Goal: Task Accomplishment & Management: Complete application form

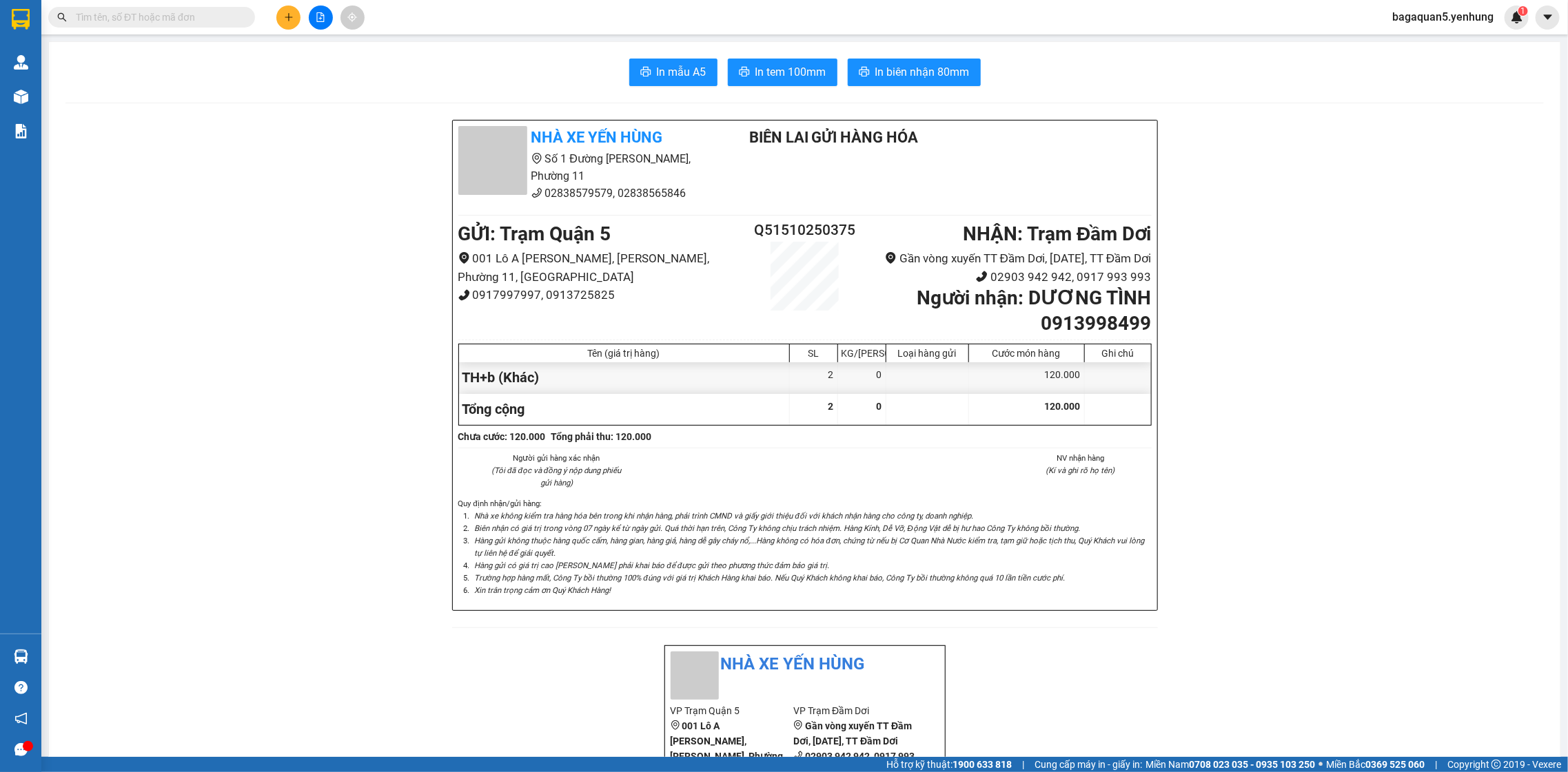
scroll to position [78, 0]
click at [278, 11] on button at bounding box center [288, 17] width 24 height 24
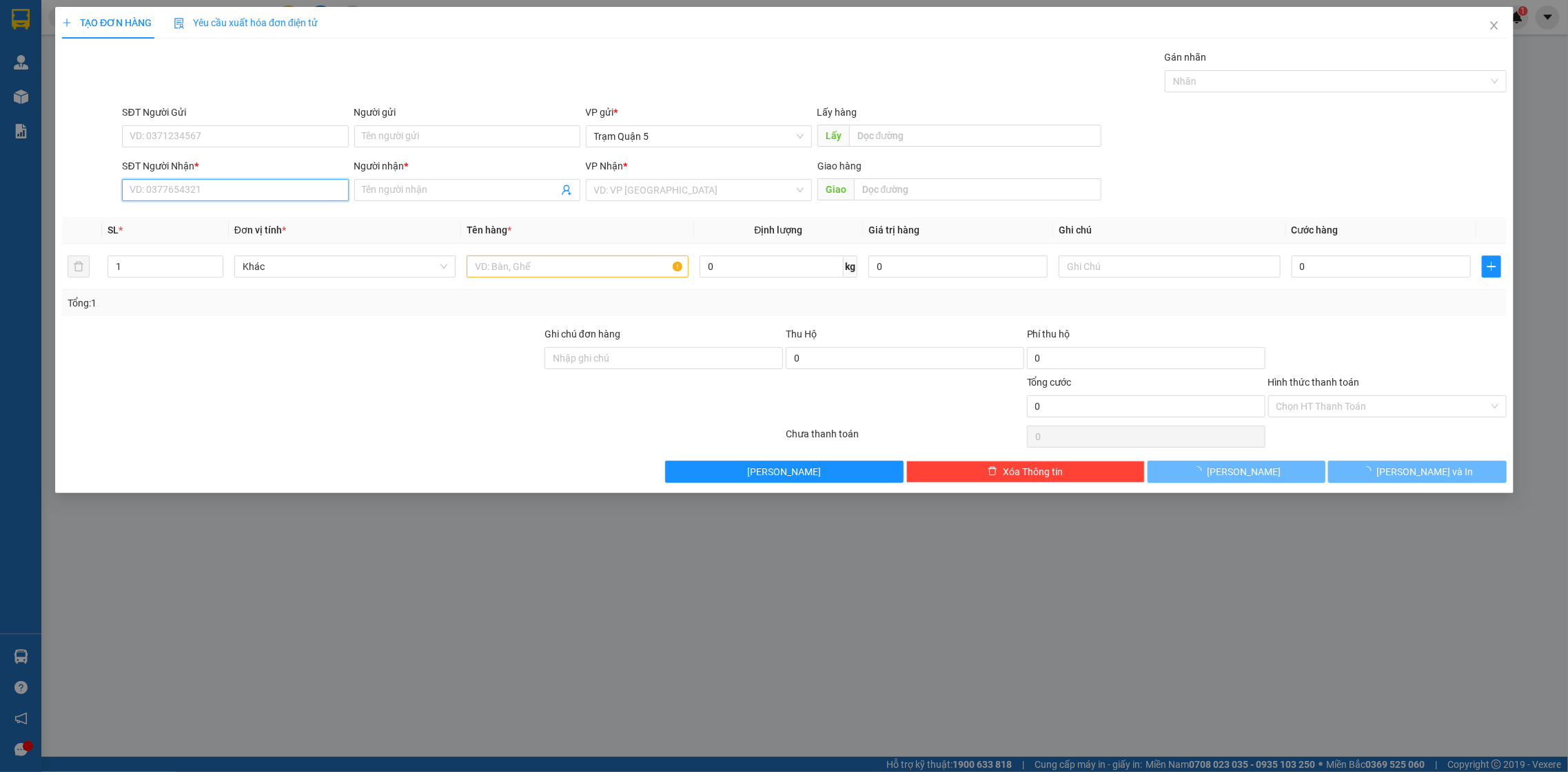
click at [229, 183] on input "SĐT Người Nhận *" at bounding box center [234, 190] width 226 height 22
click at [239, 194] on input "SĐT Người Nhận *" at bounding box center [234, 190] width 226 height 22
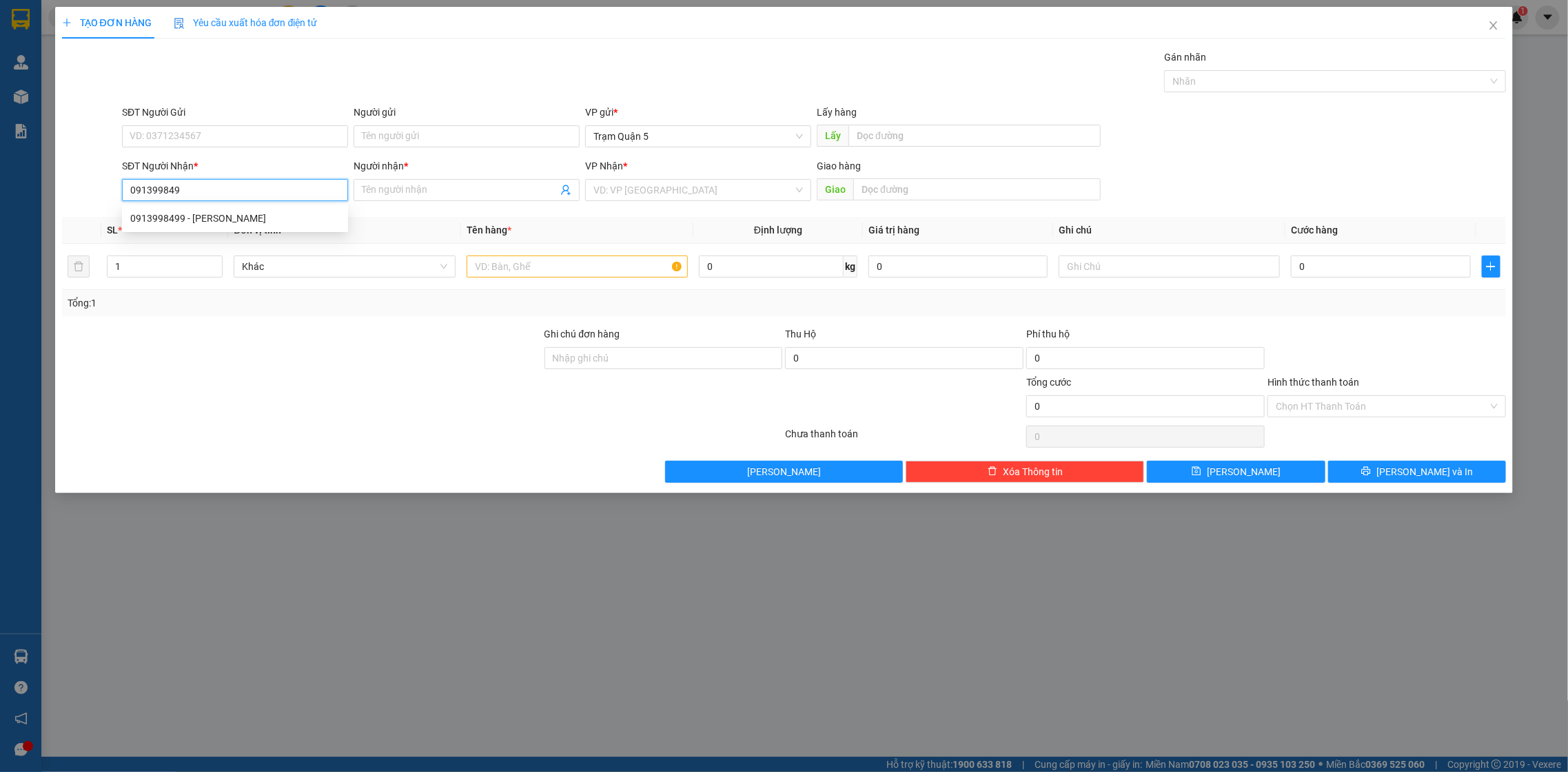
type input "0913998499"
click at [194, 218] on div "0913998499 - [PERSON_NAME]" at bounding box center [235, 219] width 210 height 15
type input "DƯƠNG TÌNH"
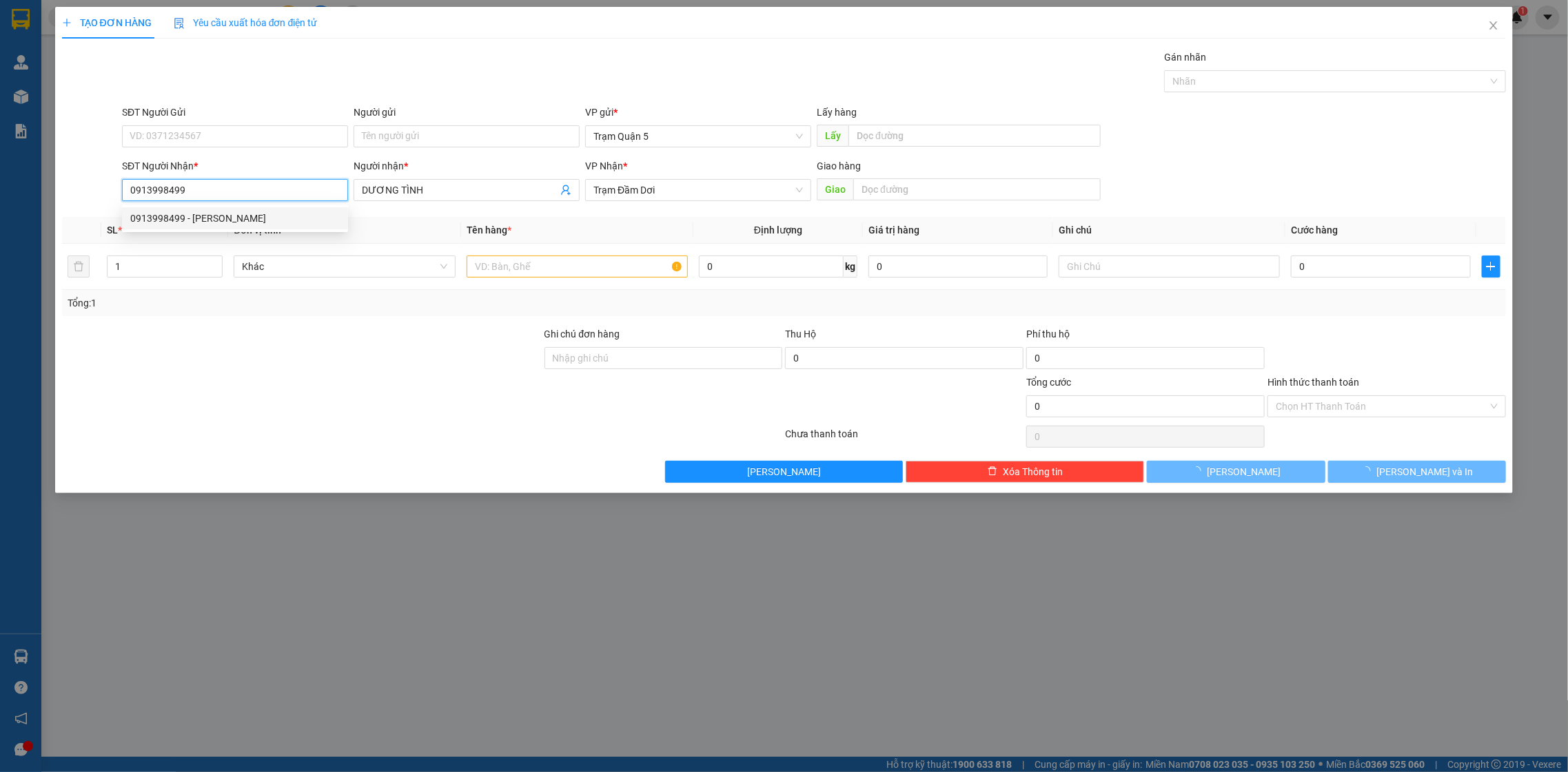
type input "120.000"
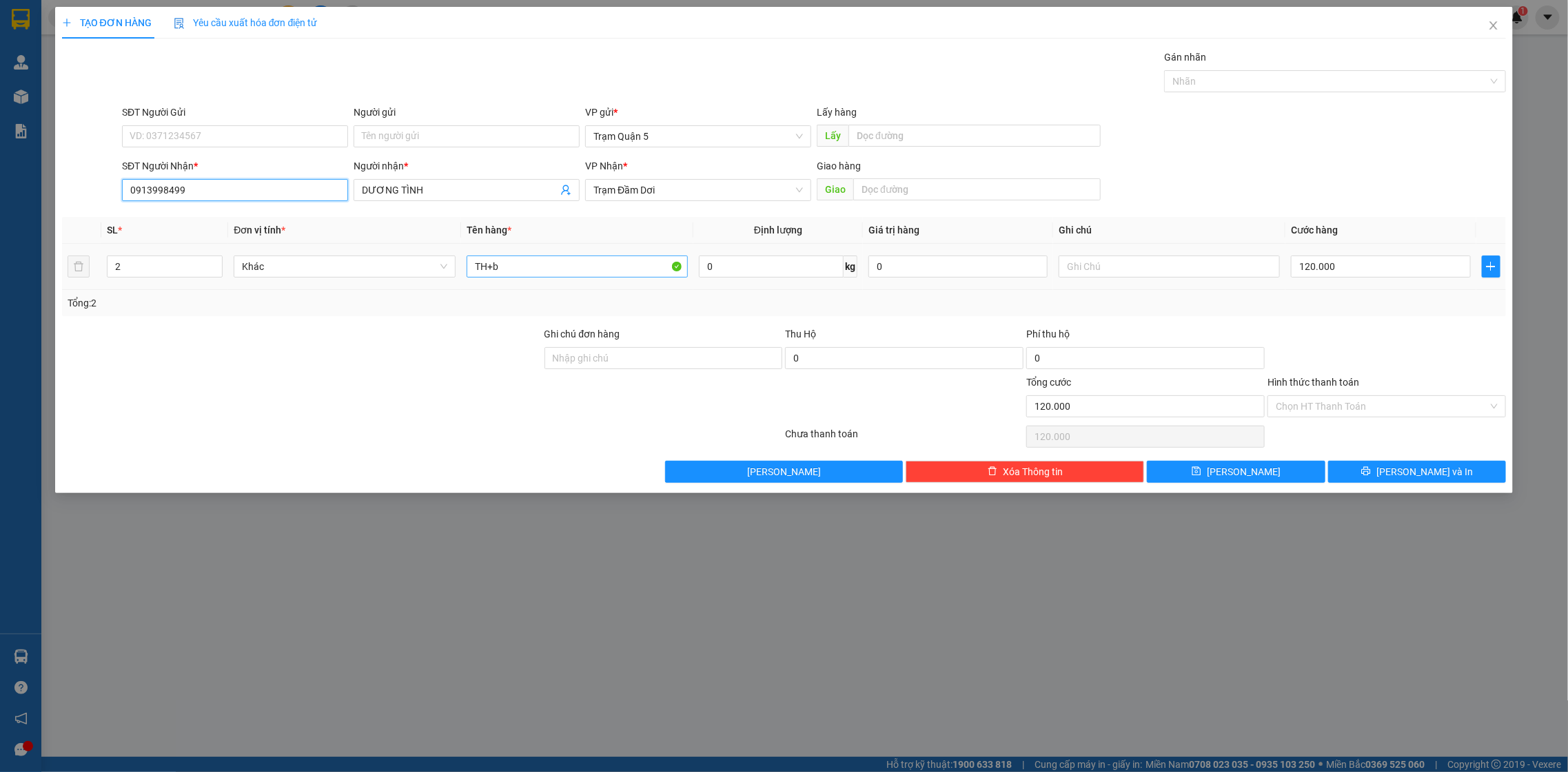
type input "0913998499"
drag, startPoint x: 680, startPoint y: 258, endPoint x: 338, endPoint y: 261, distance: 342.0
click at [338, 261] on tr "2 Khác TH+b 0 kg 0 120.000" at bounding box center [784, 267] width 1444 height 46
type input "thùng"
type input "1"
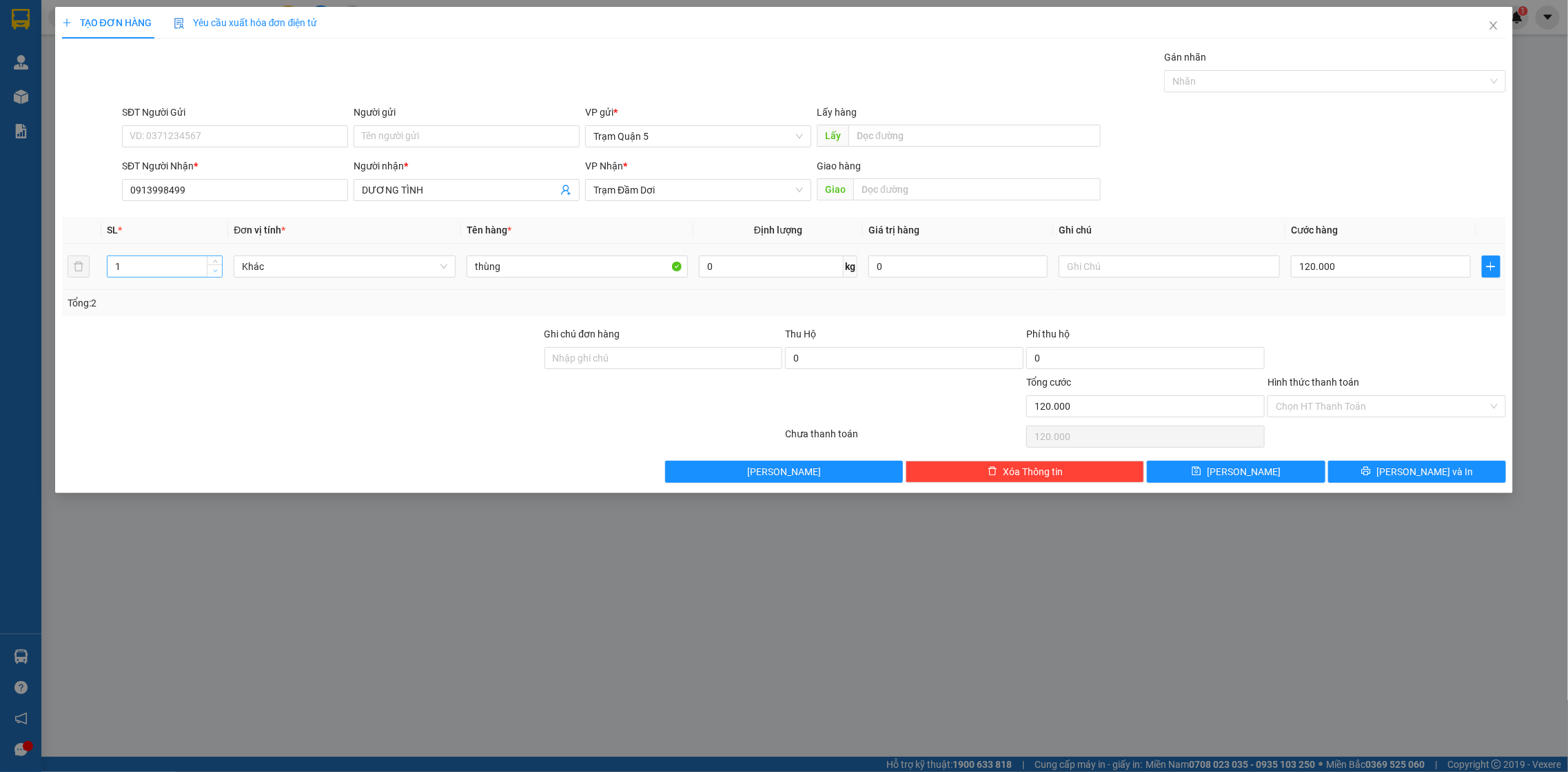
click at [213, 275] on span "Decrease Value" at bounding box center [215, 271] width 15 height 13
click at [1339, 265] on input "120.000" at bounding box center [1380, 267] width 179 height 22
type input "5"
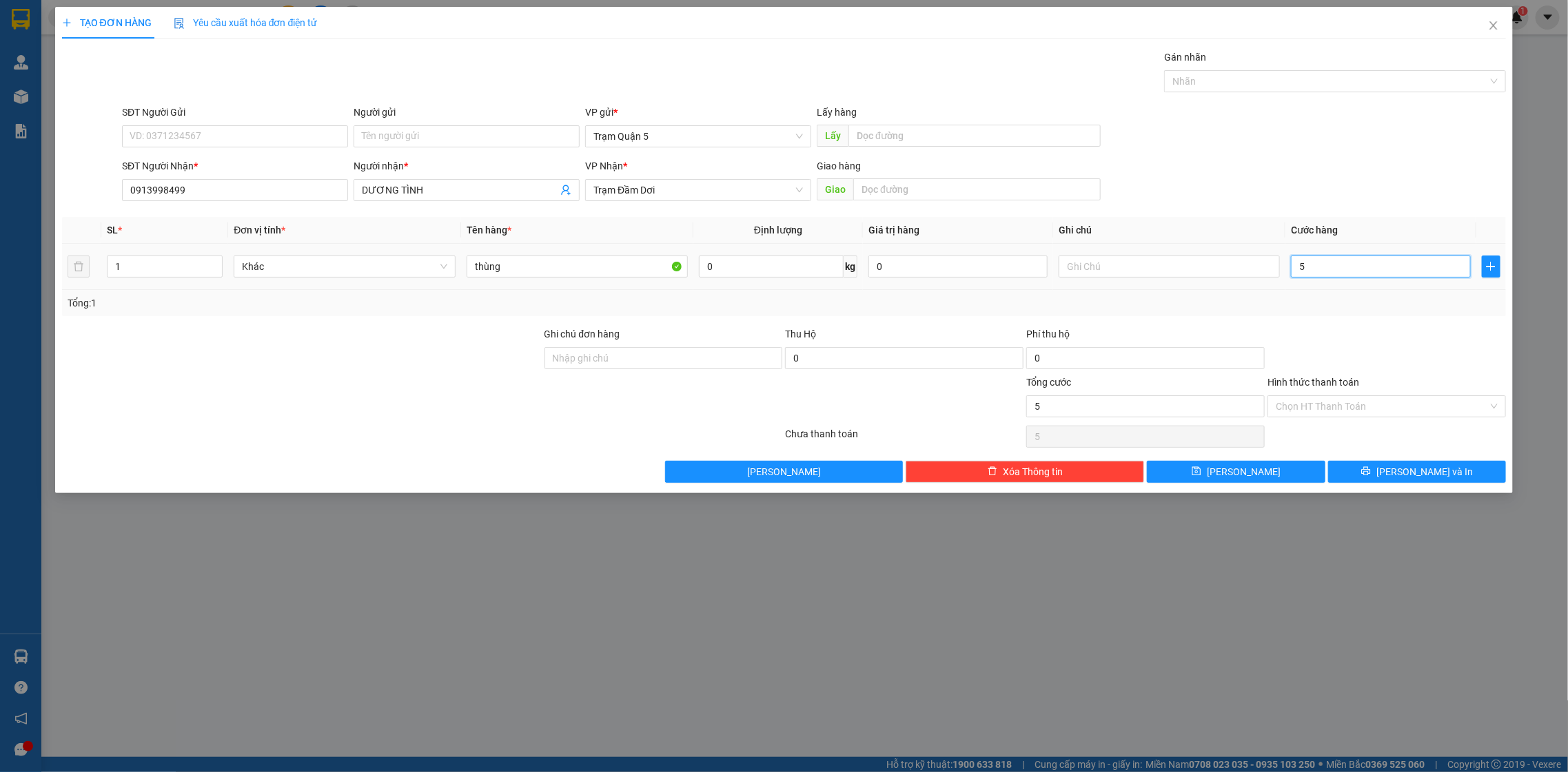
type input "50"
type input "50.000"
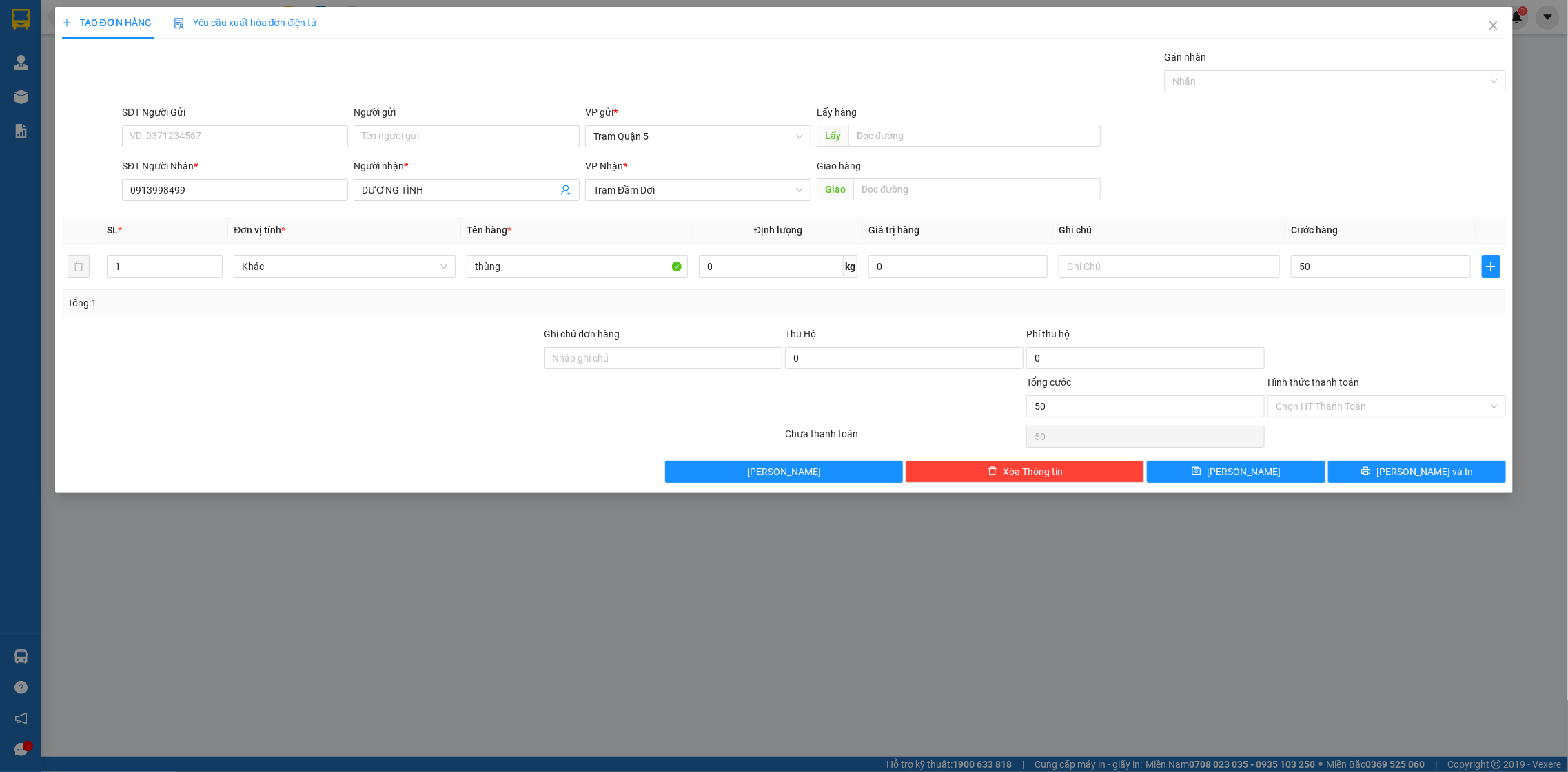
type input "50.000"
drag, startPoint x: 1397, startPoint y: 338, endPoint x: 1421, endPoint y: 421, distance: 86.4
click at [1405, 360] on div at bounding box center [1386, 350] width 241 height 48
click at [1421, 458] on div "Transit Pickup Surcharge Ids Transit Deliver Surcharge Ids Transit Deliver Surc…" at bounding box center [784, 266] width 1444 height 433
click at [1423, 472] on span "[PERSON_NAME] và In" at bounding box center [1425, 472] width 96 height 15
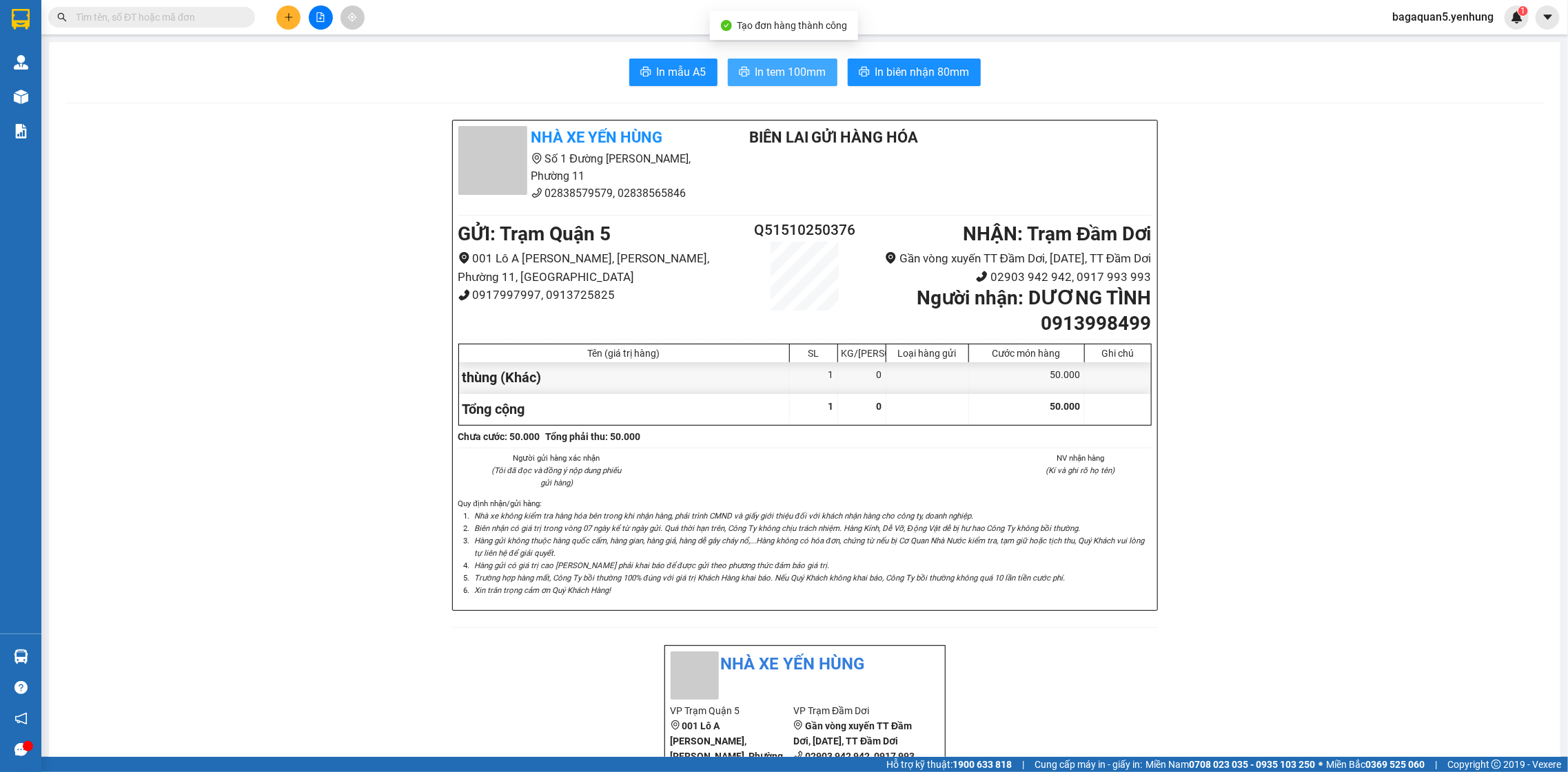
click at [757, 85] on button "In tem 100mm" at bounding box center [782, 72] width 110 height 27
click at [296, 15] on button at bounding box center [288, 17] width 24 height 24
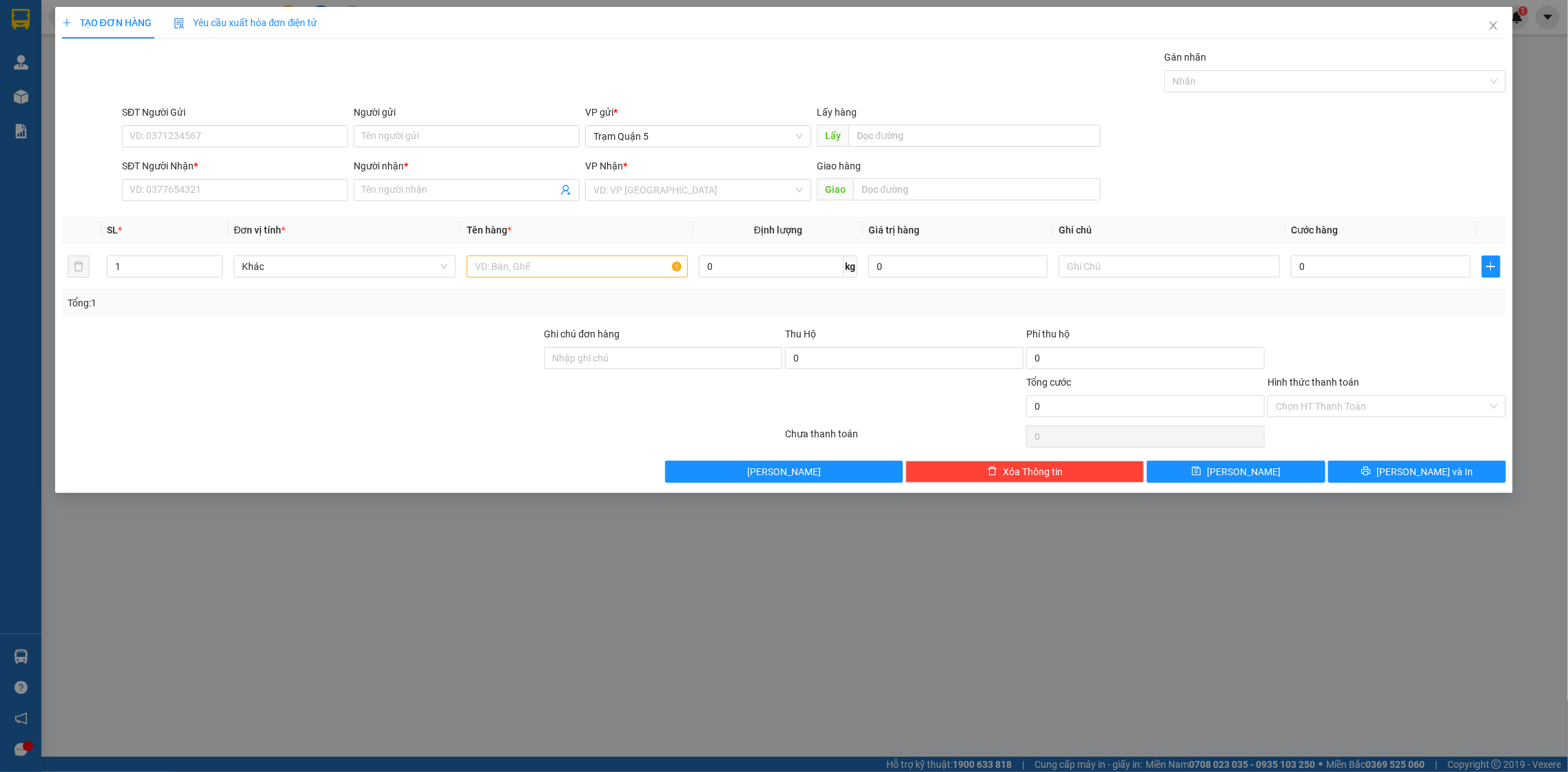
drag, startPoint x: 261, startPoint y: 210, endPoint x: 262, endPoint y: 174, distance: 36.0
click at [261, 200] on div "Transit Pickup Surcharge Ids Transit Deliver Surcharge Ids Transit Deliver Surc…" at bounding box center [784, 266] width 1444 height 433
click at [262, 174] on div "SĐT Người Nhận *" at bounding box center [234, 169] width 226 height 21
click at [268, 195] on input "SĐT Người Nhận *" at bounding box center [234, 190] width 226 height 22
type input "0941018276"
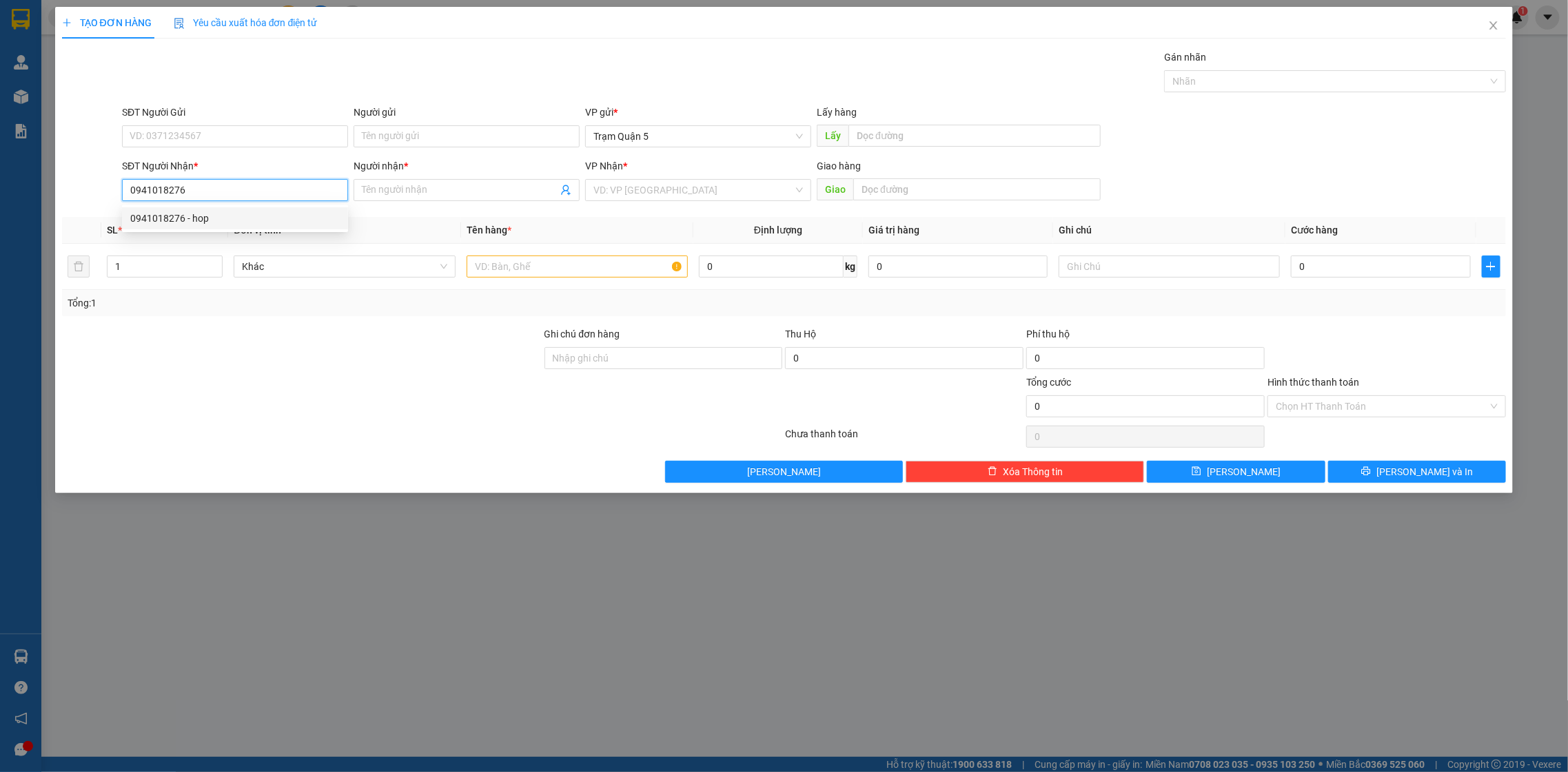
click at [335, 219] on div "0941018276 - hop" at bounding box center [235, 219] width 210 height 15
type input "hop"
type input "200.000"
type input "0941018276"
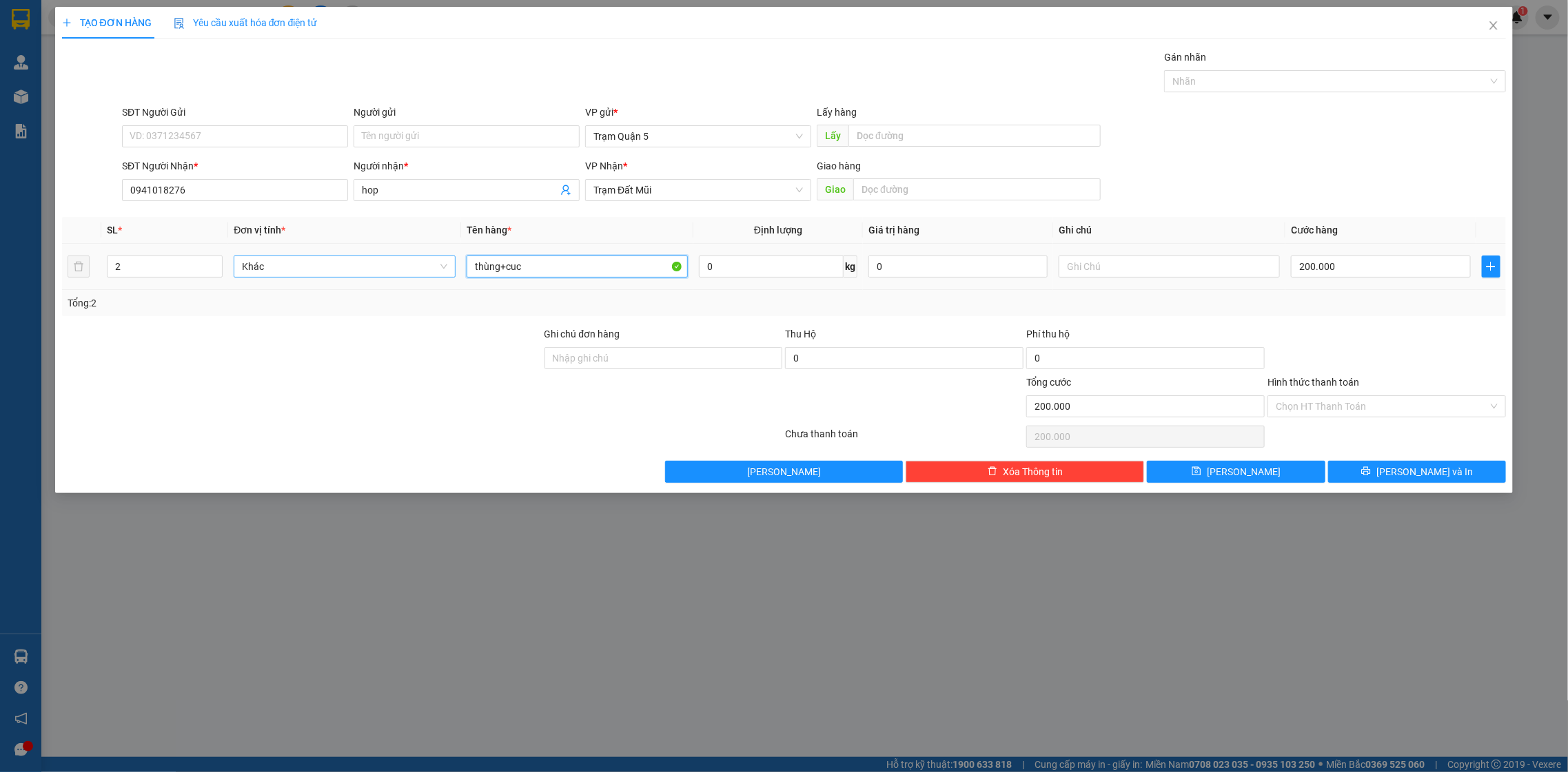
drag, startPoint x: 570, startPoint y: 270, endPoint x: 351, endPoint y: 263, distance: 219.1
click at [417, 265] on tr "2 Khác thùng+cuc 0 kg 0 200.000" at bounding box center [784, 267] width 1444 height 46
click at [216, 269] on icon "down" at bounding box center [215, 270] width 5 height 5
click at [1327, 316] on div "Transit Pickup Surcharge Ids Transit Deliver Surcharge Ids Transit Deliver Surc…" at bounding box center [784, 266] width 1444 height 433
type input "2"
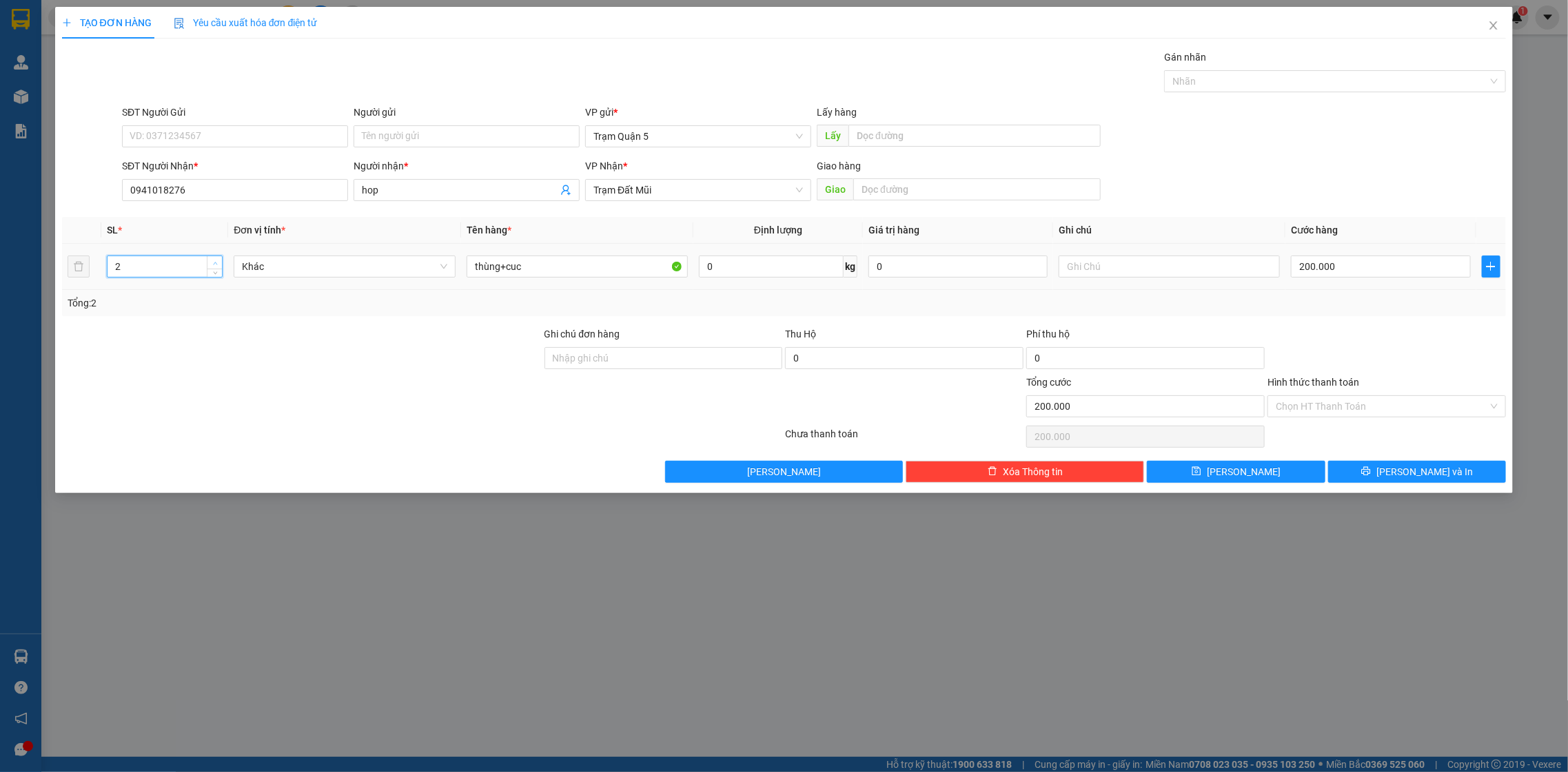
click at [210, 263] on span "Increase Value" at bounding box center [215, 263] width 15 height 13
click at [1431, 483] on button "[PERSON_NAME] và In" at bounding box center [1417, 472] width 178 height 22
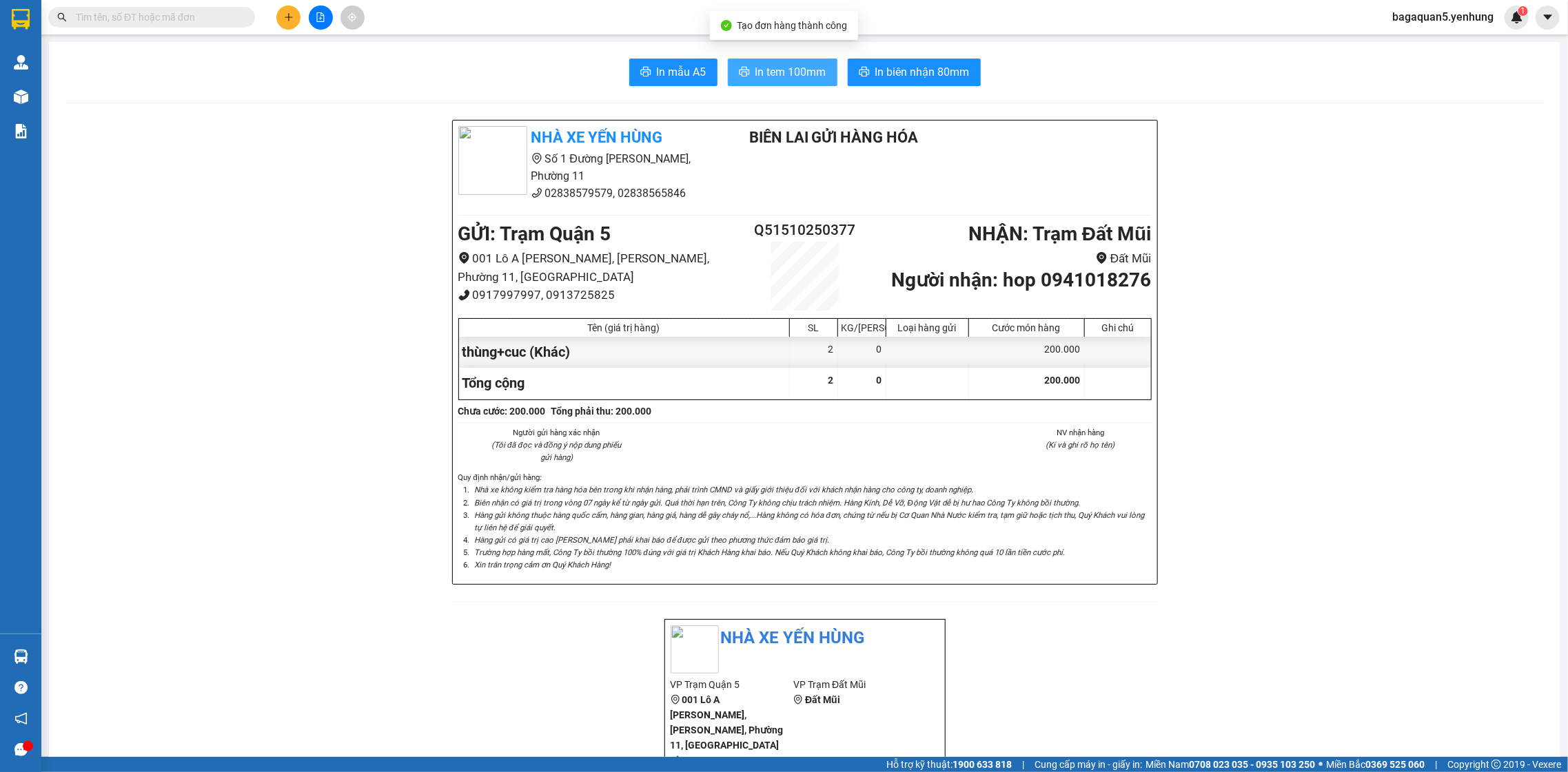
click at [761, 80] on span "In tem 100mm" at bounding box center [791, 72] width 71 height 17
drag, startPoint x: -39, startPoint y: -98, endPoint x: 1060, endPoint y: 30, distance: 1106.4
click at [1314, 0] on html "Kết quả tìm kiếm ( 0 ) Bộ lọc No Data bagaquan5.yenhung 1 Quản Lý Quản lý khách…" at bounding box center [784, 386] width 1568 height 772
click at [298, 18] on button at bounding box center [288, 17] width 24 height 24
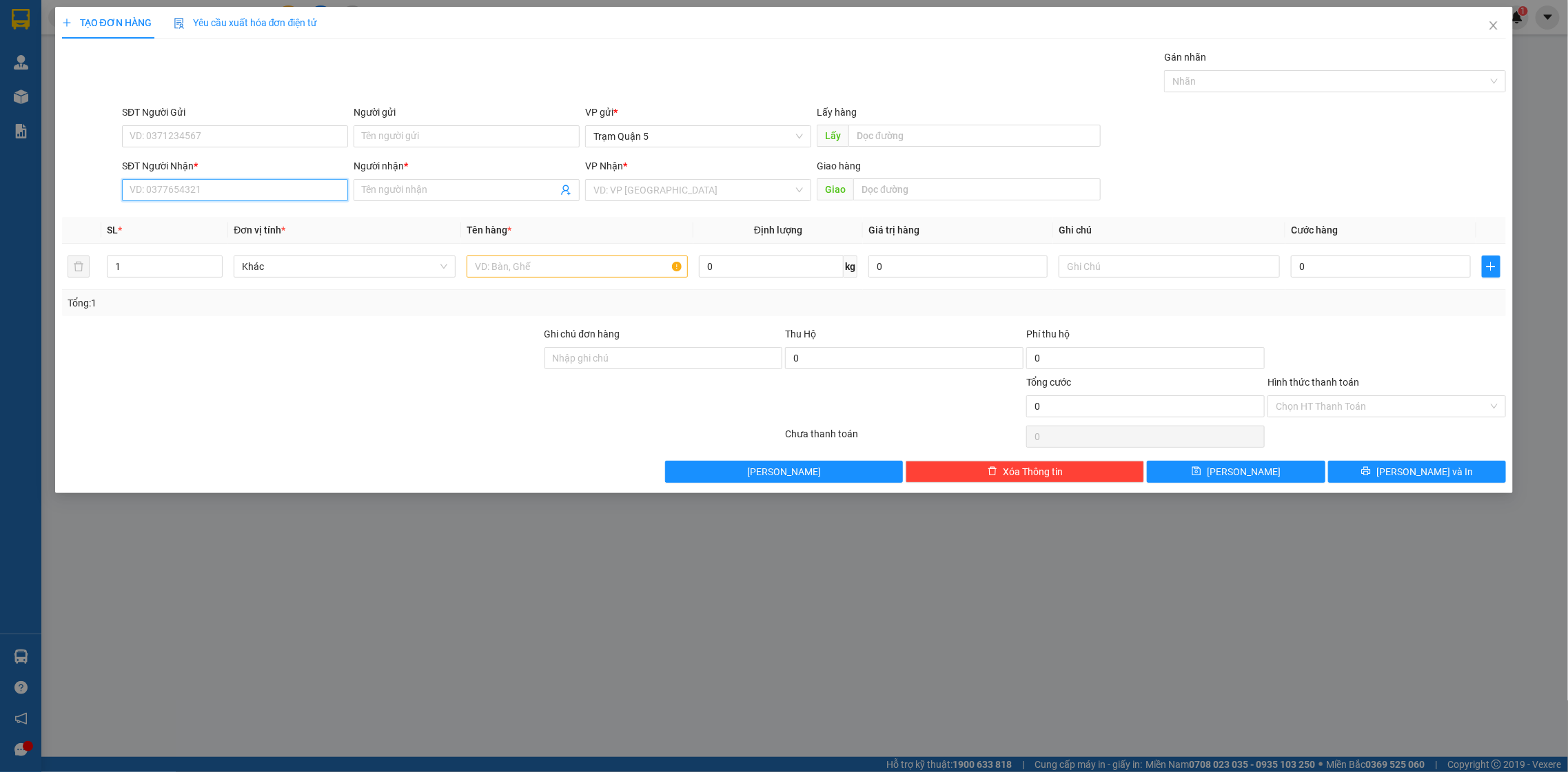
click at [243, 188] on input "SĐT Người Nhận *" at bounding box center [234, 190] width 226 height 22
type input "0986748135"
drag, startPoint x: 258, startPoint y: 224, endPoint x: 250, endPoint y: 226, distance: 8.2
click at [258, 223] on div "0986748135 - TÂM" at bounding box center [235, 219] width 210 height 15
type input "TÂM"
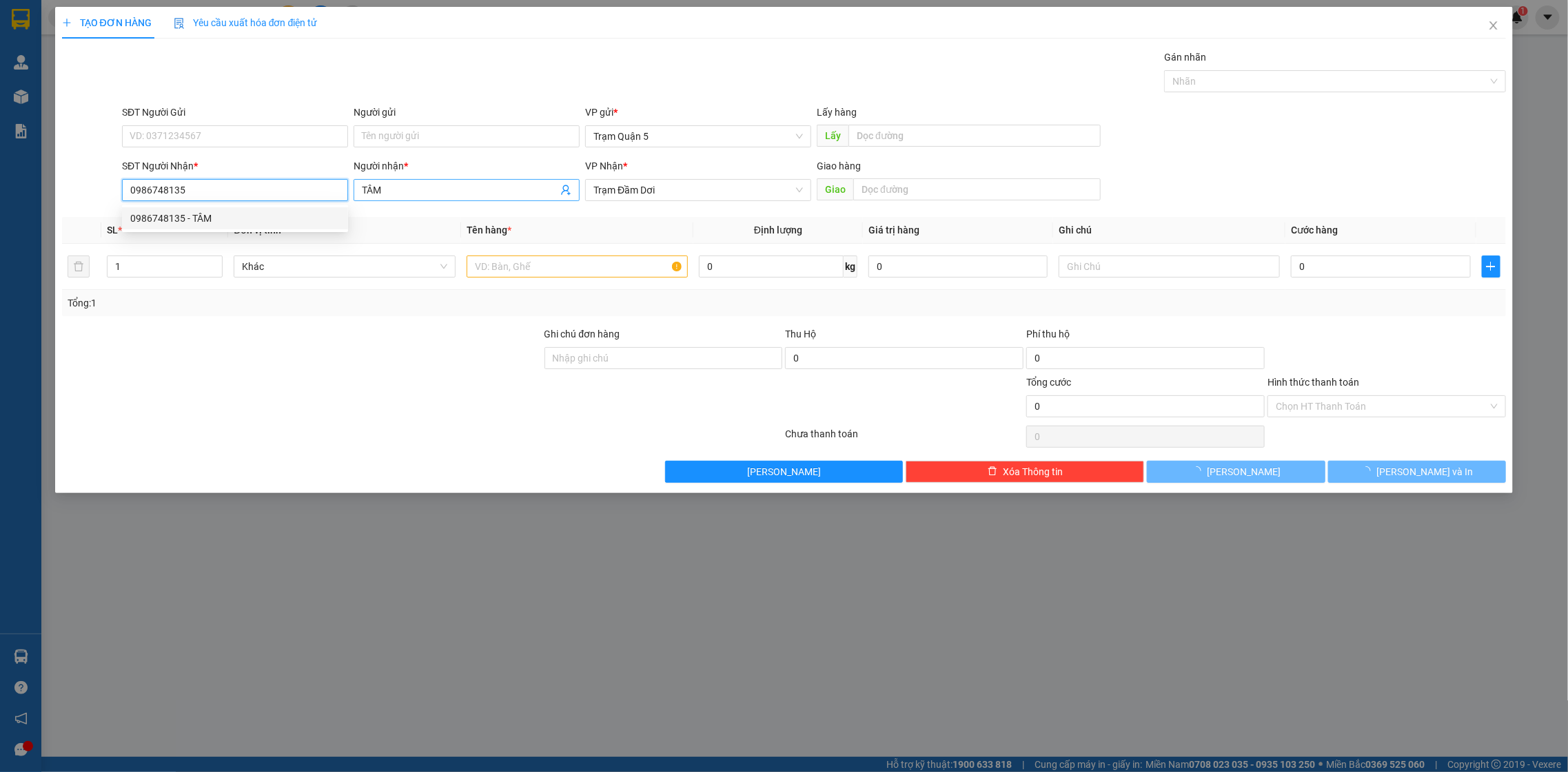
type input "50.000"
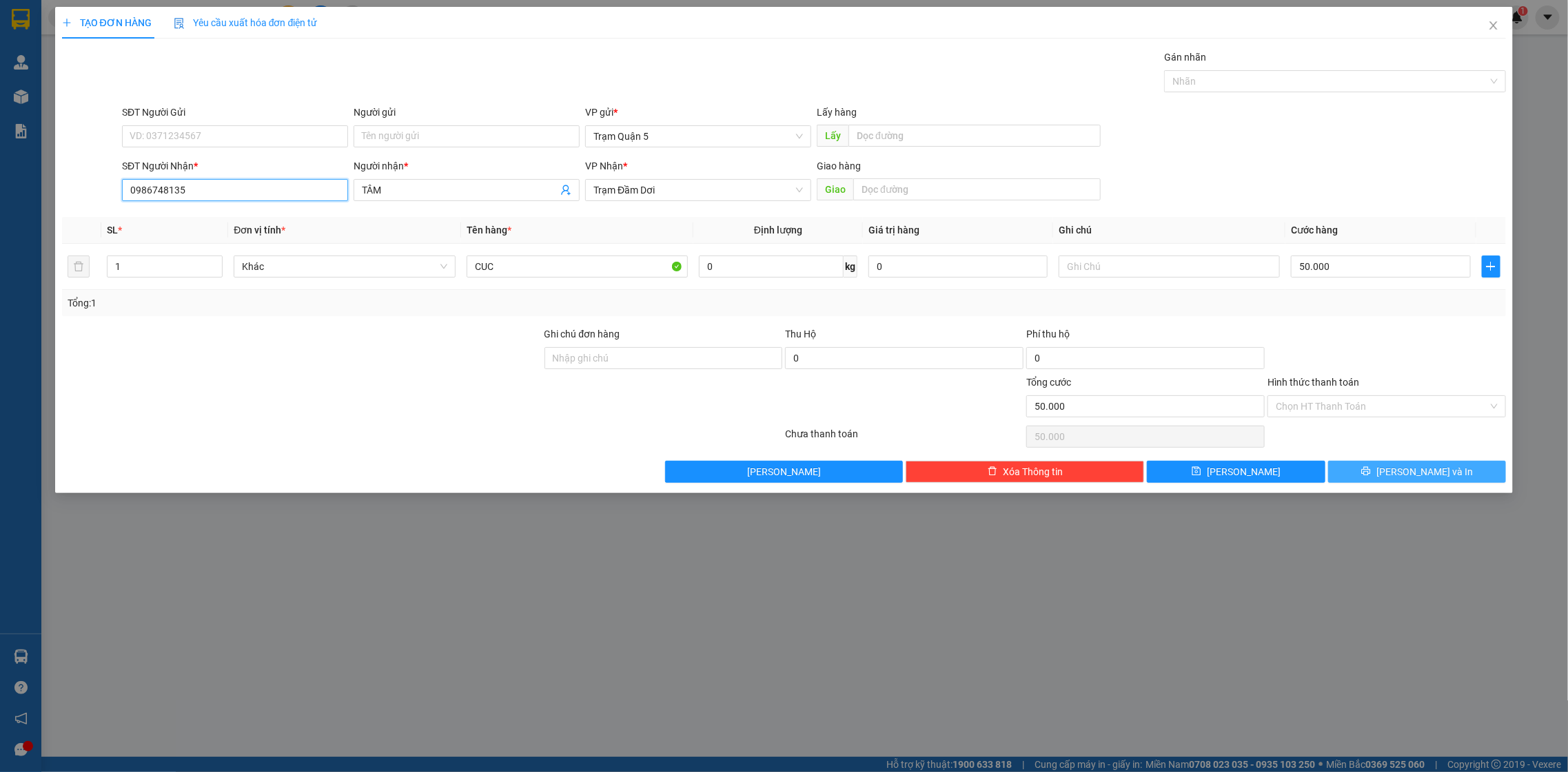
type input "0986748135"
drag, startPoint x: 1455, startPoint y: 472, endPoint x: 1221, endPoint y: 386, distance: 249.3
click at [1449, 470] on button "[PERSON_NAME] và In" at bounding box center [1417, 472] width 178 height 22
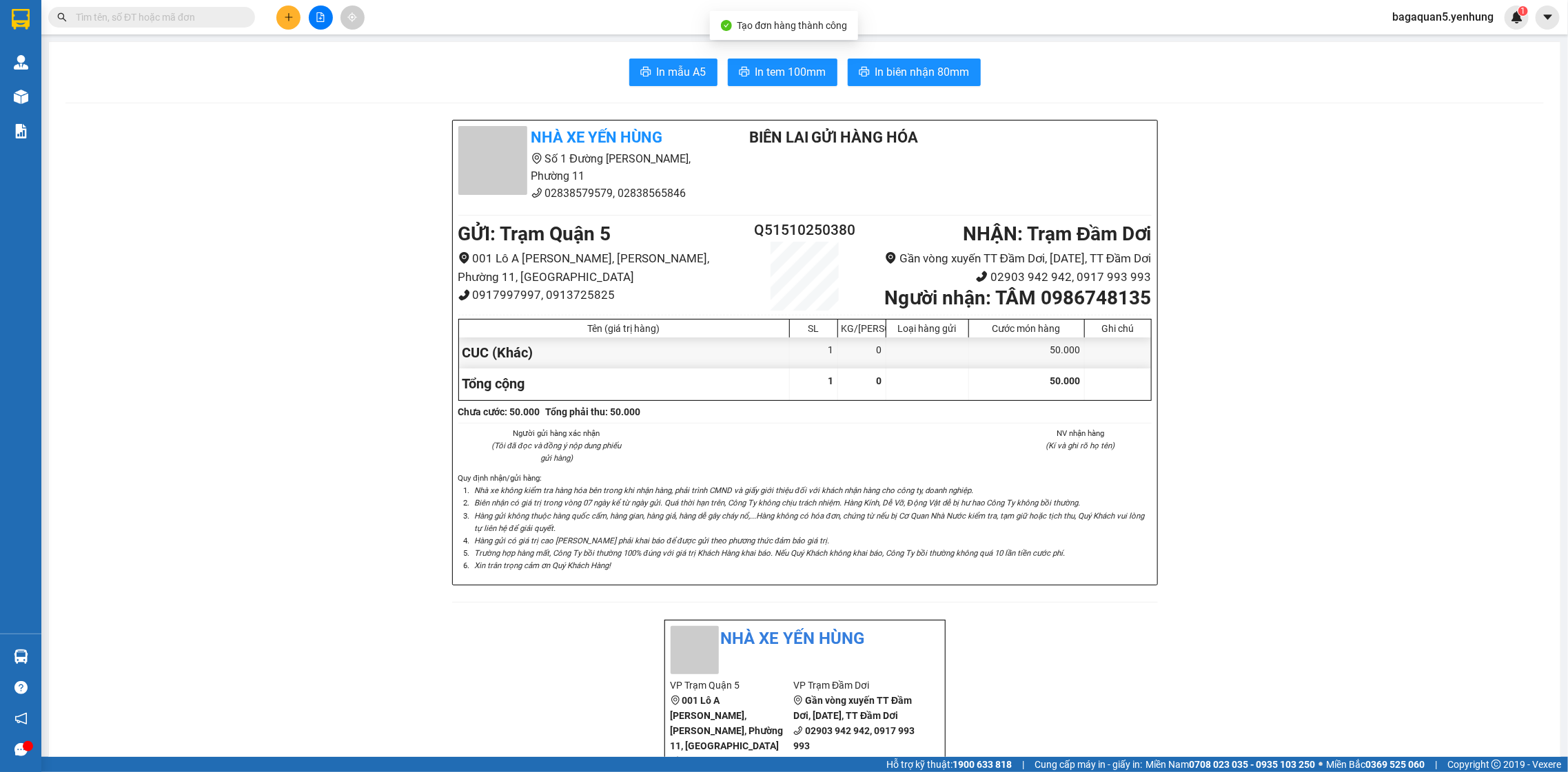
click at [760, 74] on span "In tem 100mm" at bounding box center [791, 72] width 71 height 17
